Goal: Information Seeking & Learning: Learn about a topic

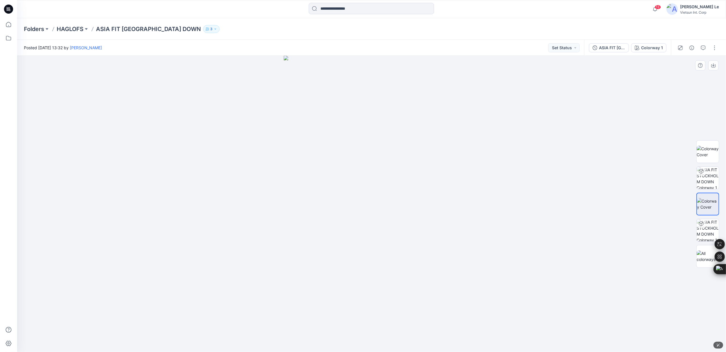
drag, startPoint x: 424, startPoint y: 193, endPoint x: 319, endPoint y: 199, distance: 105.0
click at [319, 199] on img at bounding box center [372, 204] width 176 height 297
click at [700, 198] on img at bounding box center [708, 204] width 22 height 12
click at [702, 151] on img at bounding box center [708, 152] width 22 height 12
click at [67, 26] on p "HAGLOFS" at bounding box center [70, 29] width 27 height 8
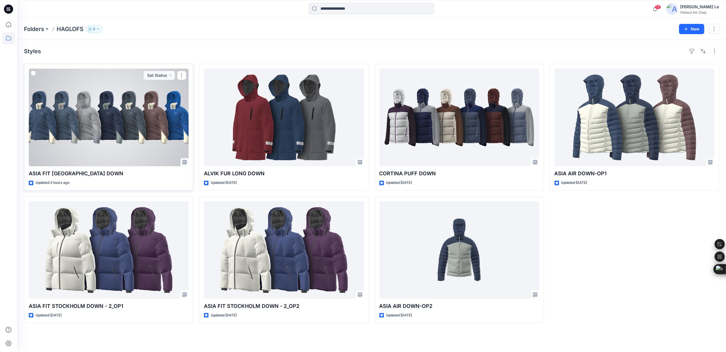
click at [96, 96] on div at bounding box center [109, 118] width 160 height 98
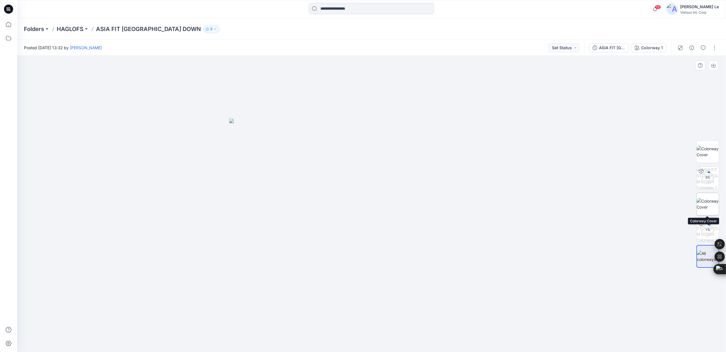
click at [706, 202] on img at bounding box center [708, 204] width 22 height 12
click at [73, 26] on p "HAGLOFS" at bounding box center [70, 29] width 27 height 8
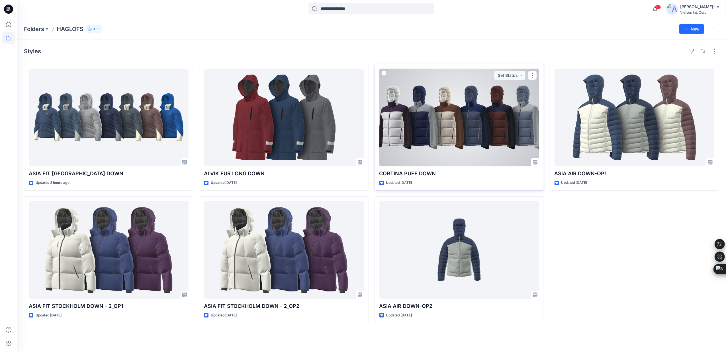
click at [450, 127] on div at bounding box center [459, 118] width 160 height 98
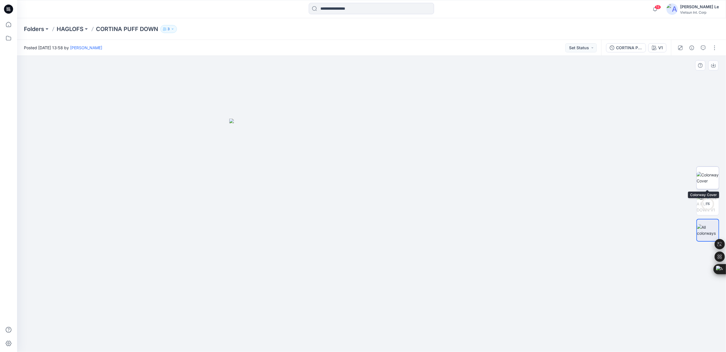
click at [708, 174] on img at bounding box center [708, 178] width 22 height 12
click at [68, 27] on p "HAGLOFS" at bounding box center [70, 29] width 27 height 8
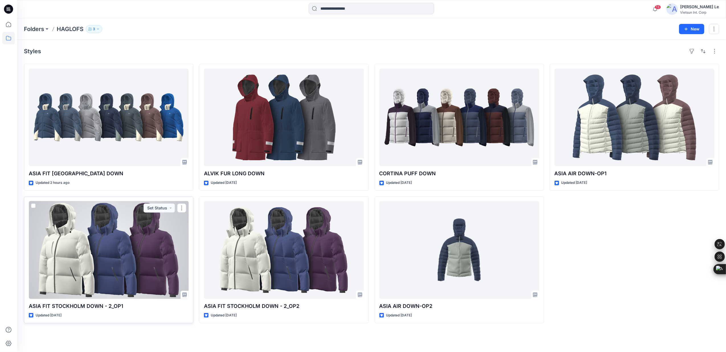
click at [115, 259] on div at bounding box center [109, 250] width 160 height 98
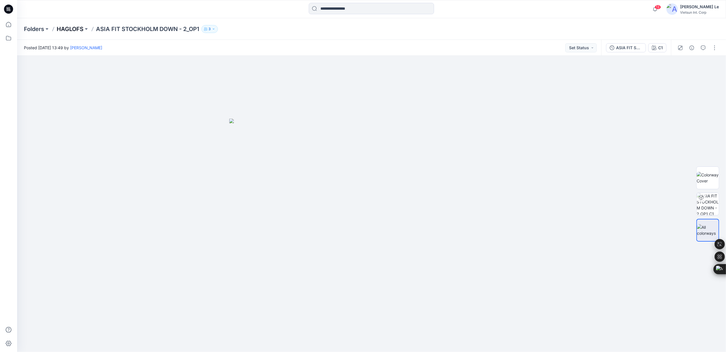
click at [70, 26] on p "HAGLOFS" at bounding box center [70, 29] width 27 height 8
